Goal: Navigation & Orientation: Find specific page/section

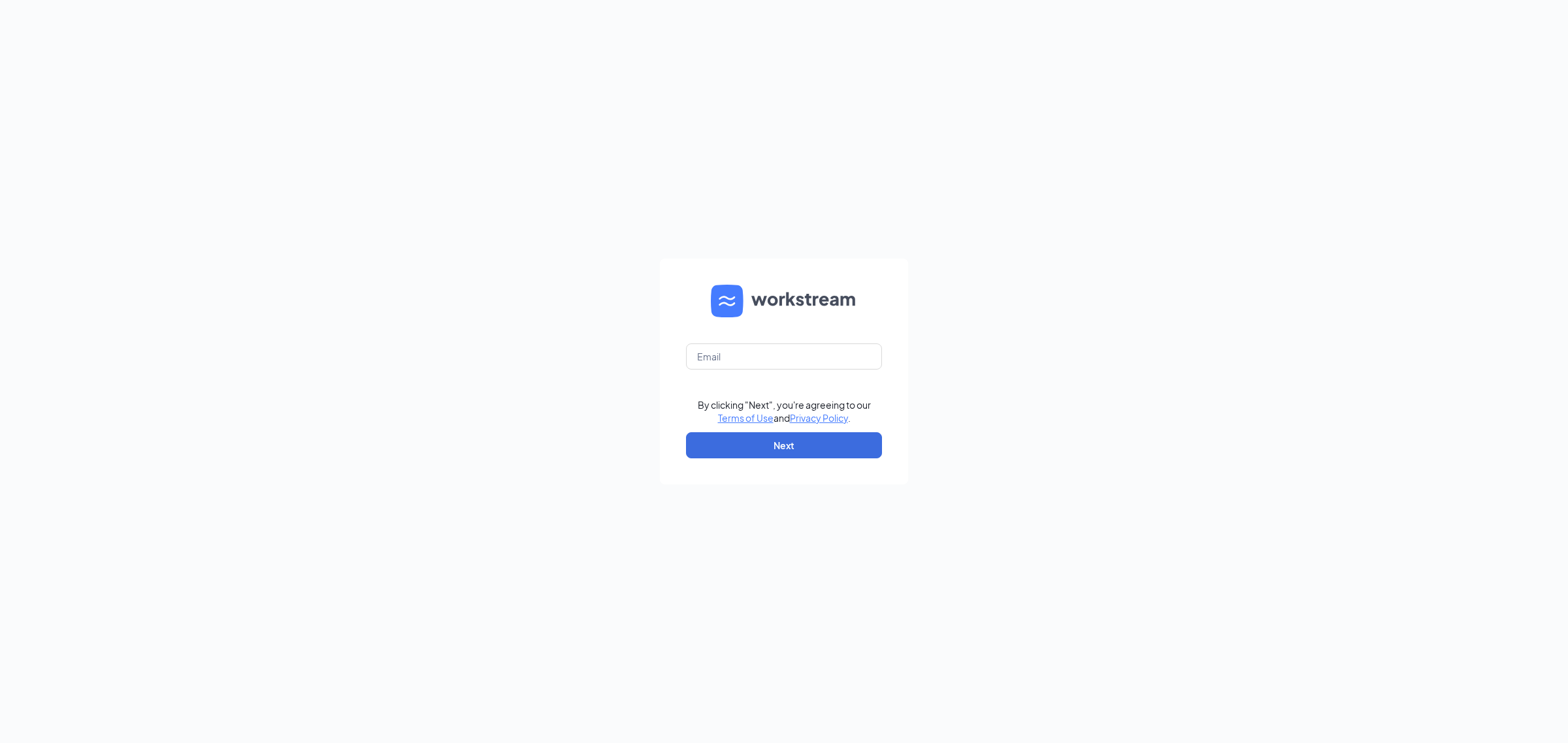
click at [749, 370] on form "By clicking "Next", you're agreeing to our Terms of Use and Privacy Policy . Ne…" at bounding box center [784, 371] width 249 height 226
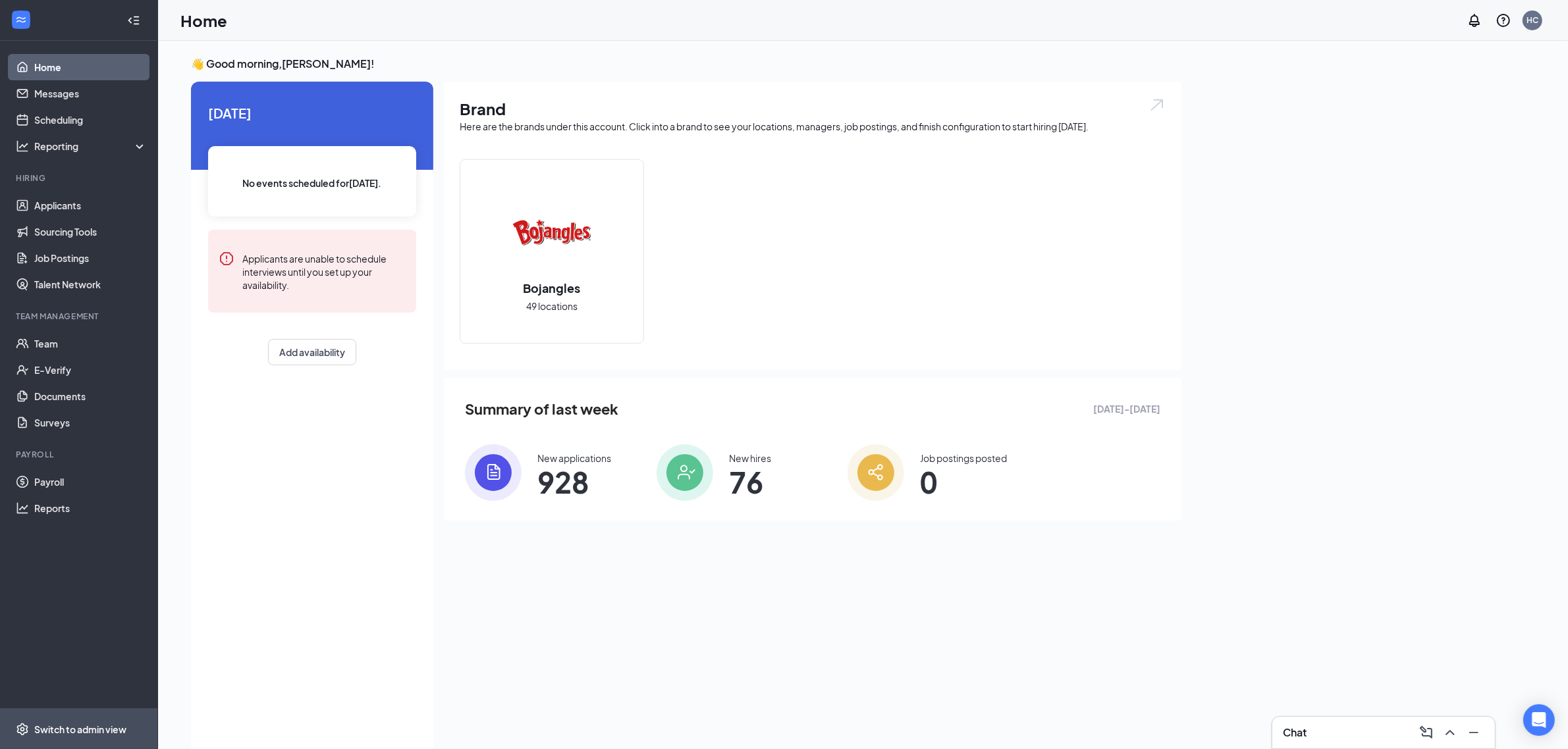
click at [74, 715] on span "Switch to admin view" at bounding box center [90, 729] width 113 height 40
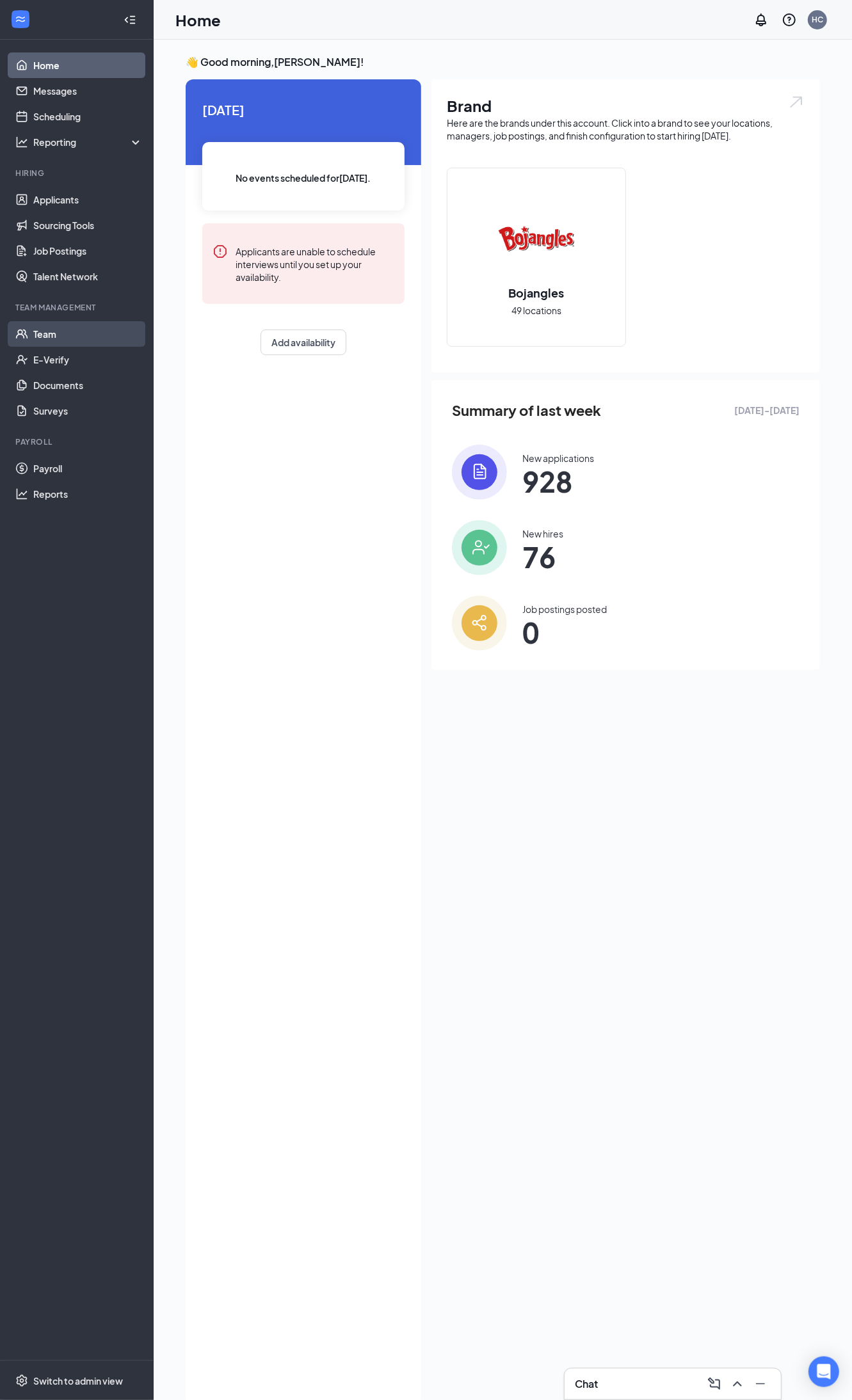
click at [50, 334] on link "Team" at bounding box center [88, 333] width 110 height 25
